Goal: Task Accomplishment & Management: Use online tool/utility

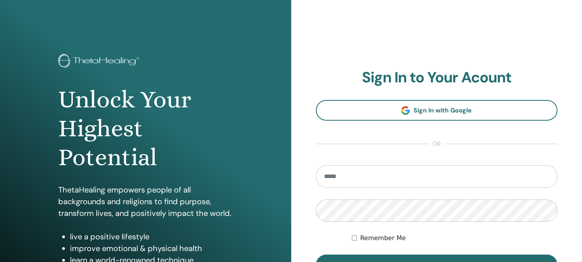
scroll to position [39, 0]
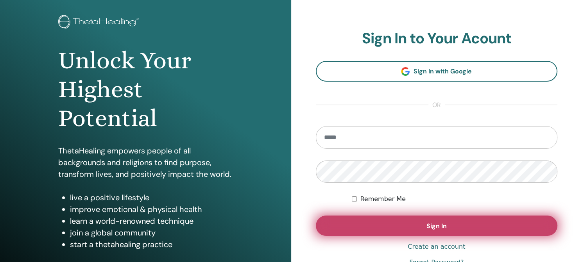
type input "**********"
click at [440, 226] on span "Sign In" at bounding box center [436, 226] width 20 height 8
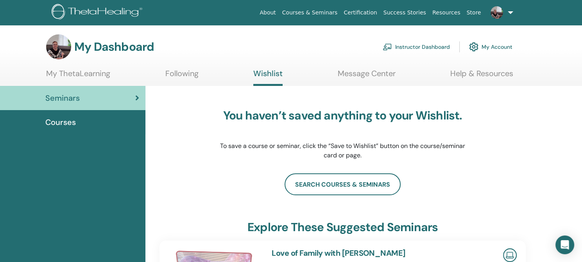
click at [420, 47] on link "Instructor Dashboard" at bounding box center [415, 46] width 67 height 17
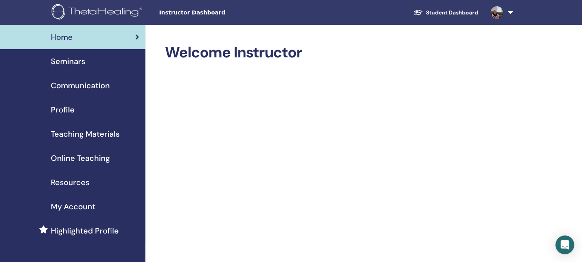
click at [101, 135] on span "Teaching Materials" at bounding box center [85, 134] width 69 height 12
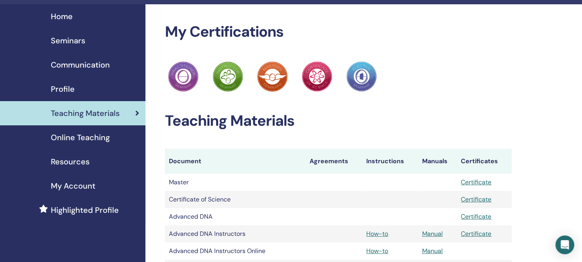
scroll to position [39, 0]
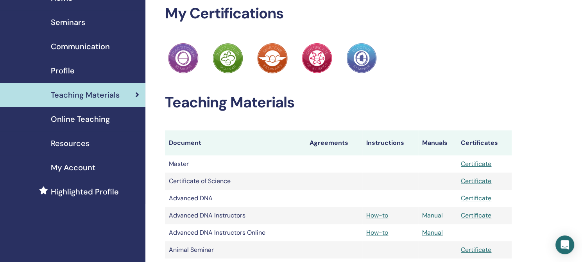
click at [430, 215] on link "Manual" at bounding box center [432, 215] width 21 height 8
